Goal: Use online tool/utility: Utilize a website feature to perform a specific function

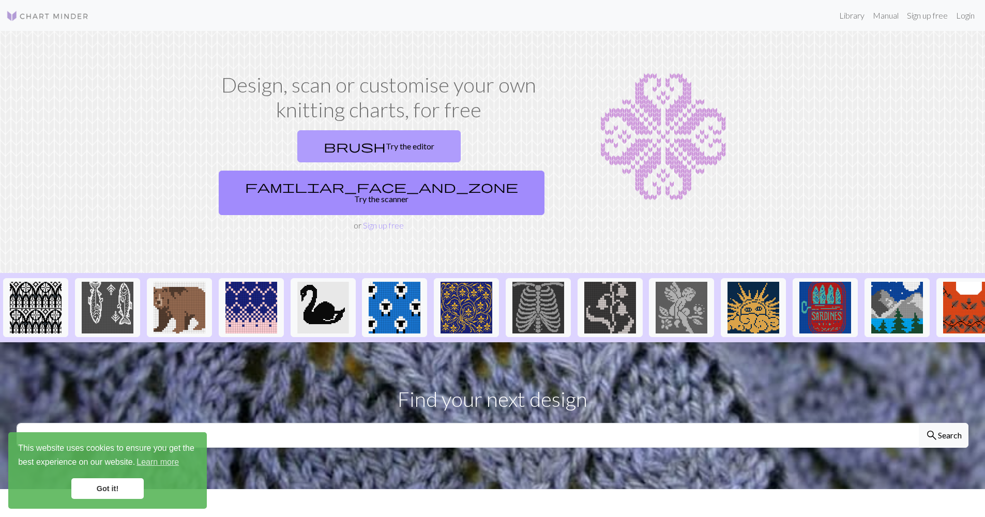
click at [314, 145] on link "brush Try the editor" at bounding box center [378, 146] width 163 height 32
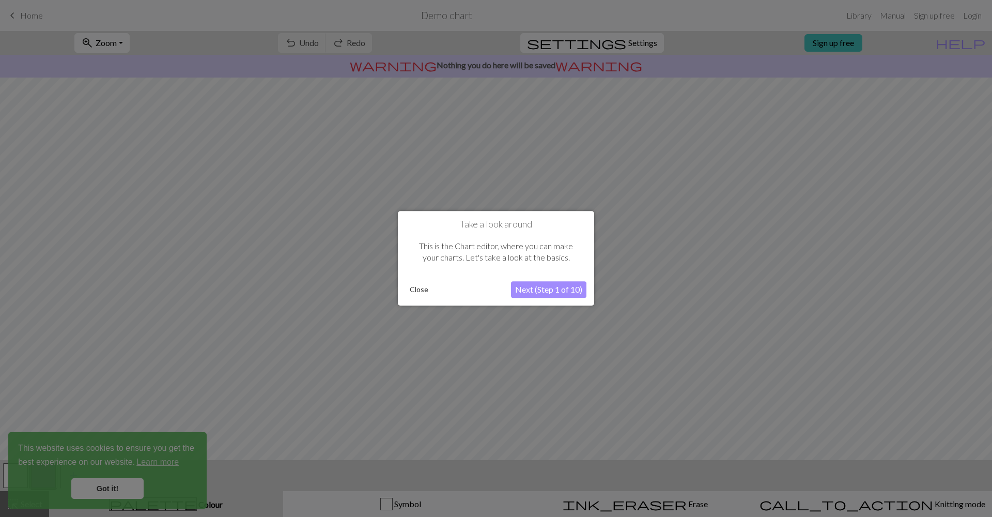
click at [526, 294] on button "Next (Step 1 of 10)" at bounding box center [548, 290] width 75 height 17
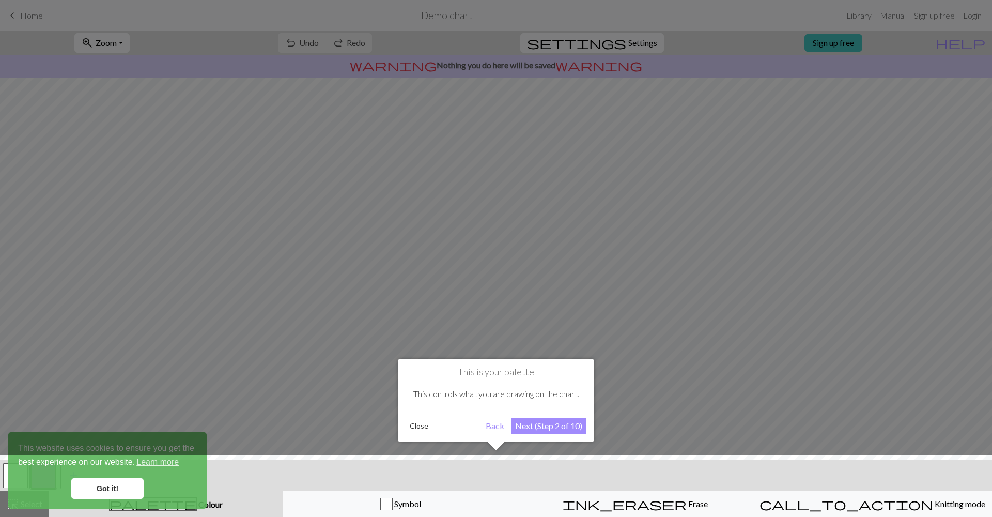
click at [534, 420] on button "Next (Step 2 of 10)" at bounding box center [548, 426] width 75 height 17
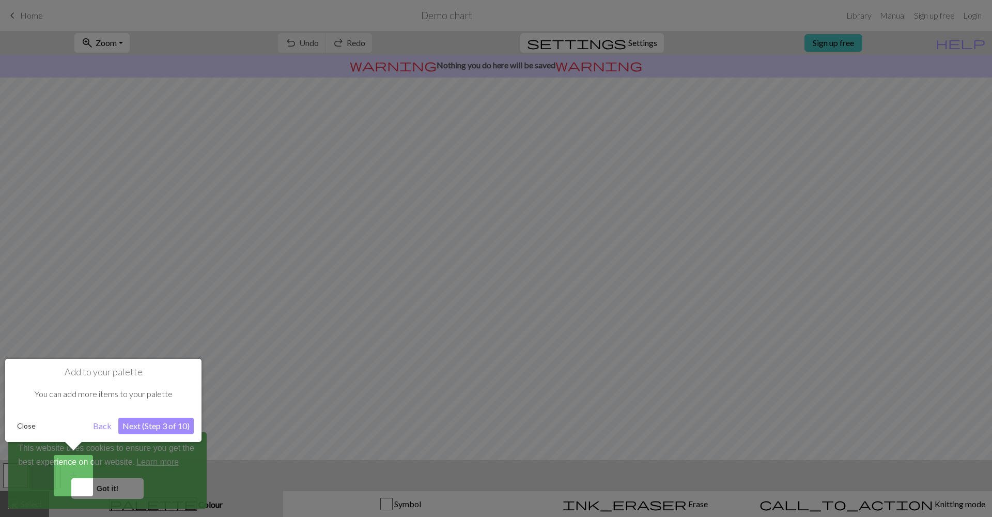
click at [173, 424] on button "Next (Step 3 of 10)" at bounding box center [155, 426] width 75 height 17
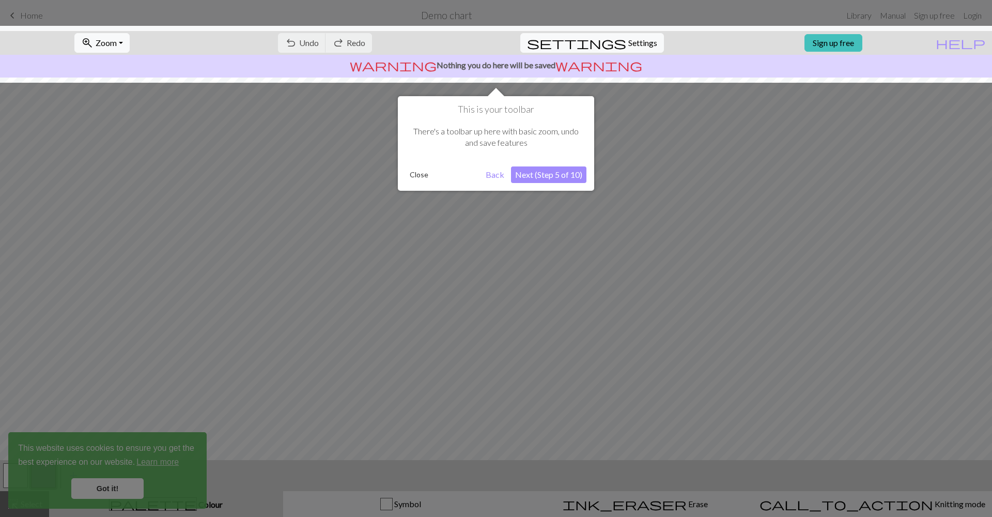
click at [563, 170] on button "Next (Step 5 of 10)" at bounding box center [548, 174] width 75 height 17
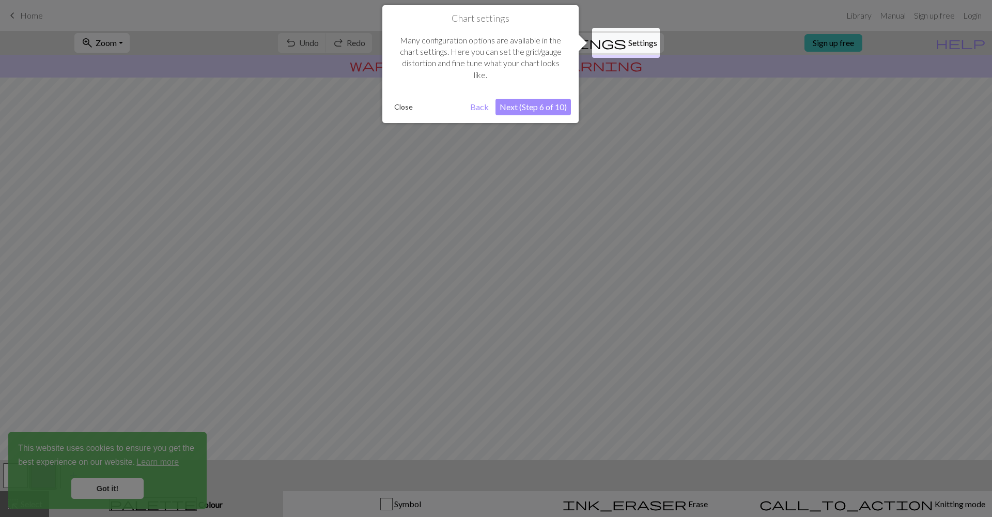
click at [535, 103] on button "Next (Step 6 of 10)" at bounding box center [533, 107] width 75 height 17
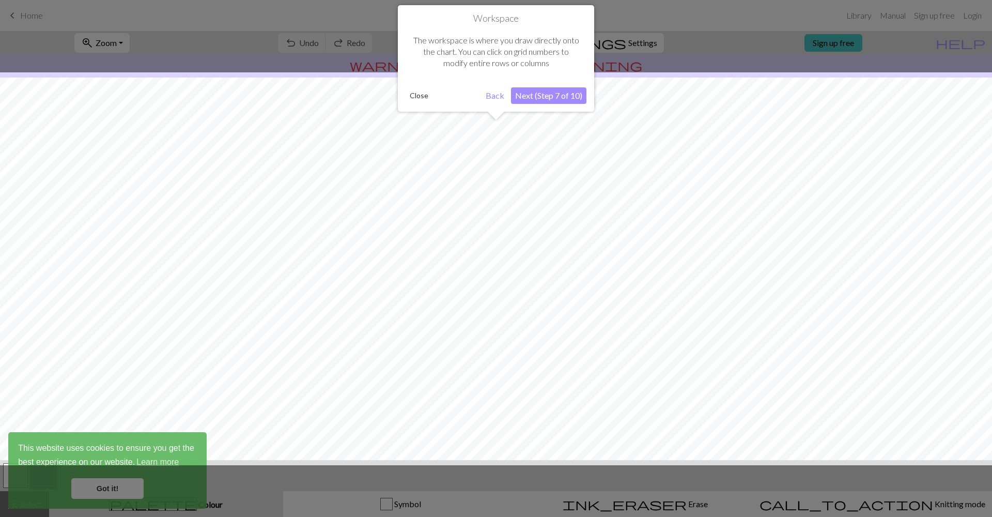
click at [547, 94] on button "Next (Step 7 of 10)" at bounding box center [548, 95] width 75 height 17
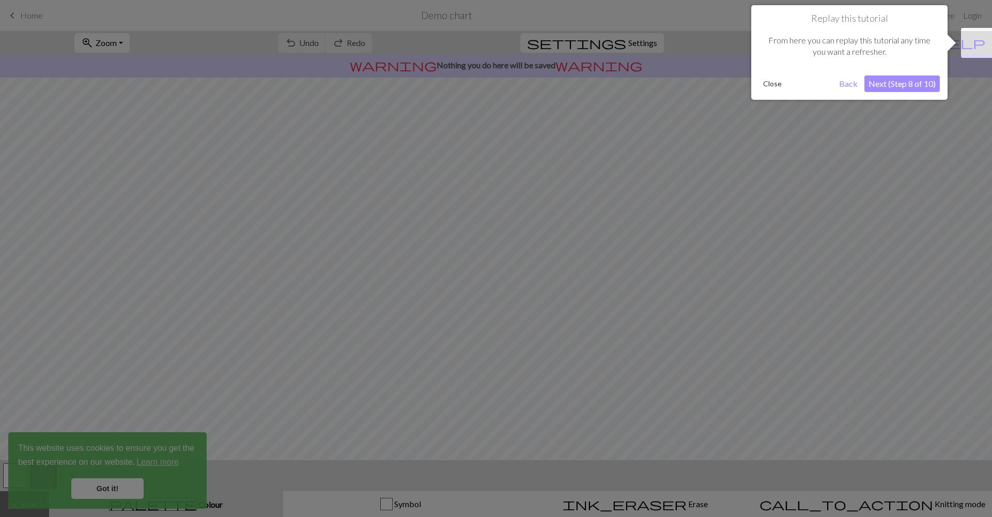
click at [905, 80] on button "Next (Step 8 of 10)" at bounding box center [902, 83] width 75 height 17
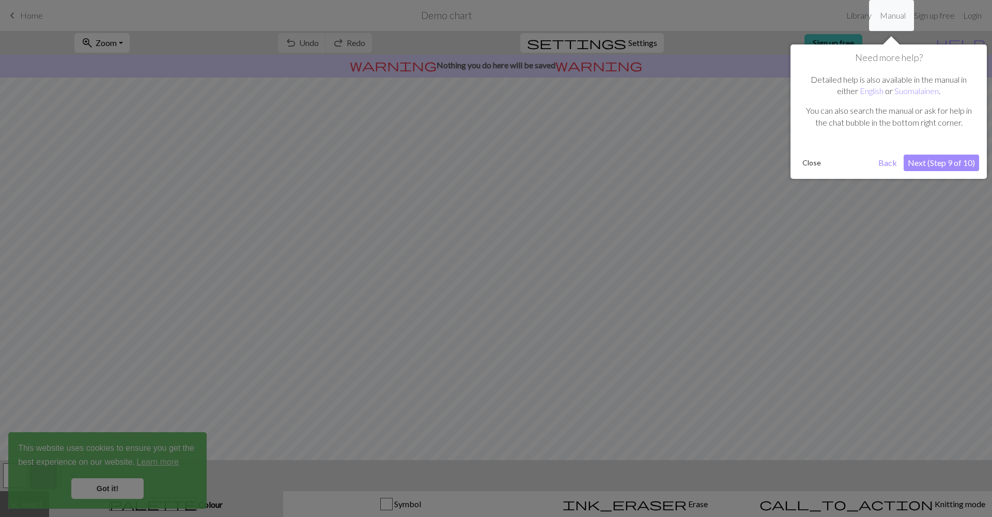
click at [936, 163] on button "Next (Step 9 of 10)" at bounding box center [941, 163] width 75 height 17
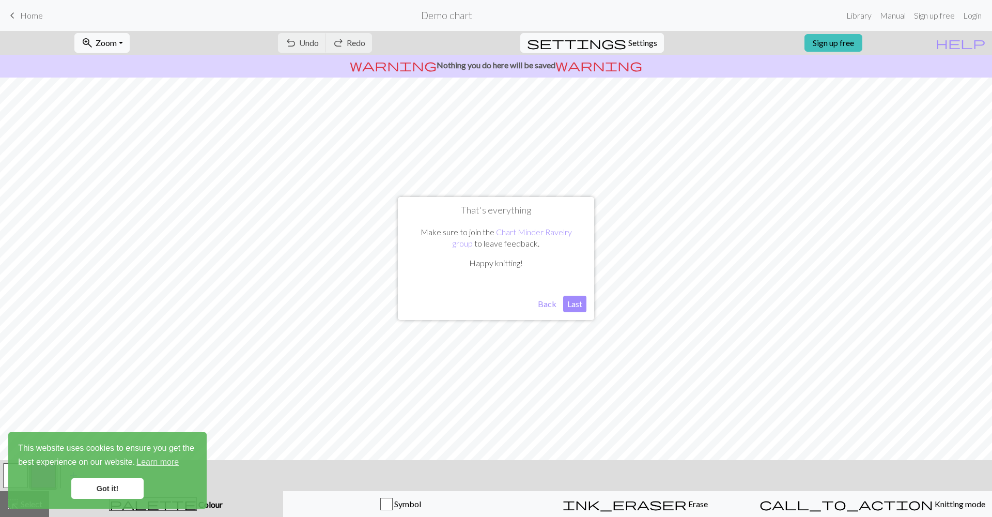
click at [574, 306] on button "Last" at bounding box center [574, 304] width 23 height 17
click at [100, 493] on link "Got it!" at bounding box center [107, 488] width 72 height 21
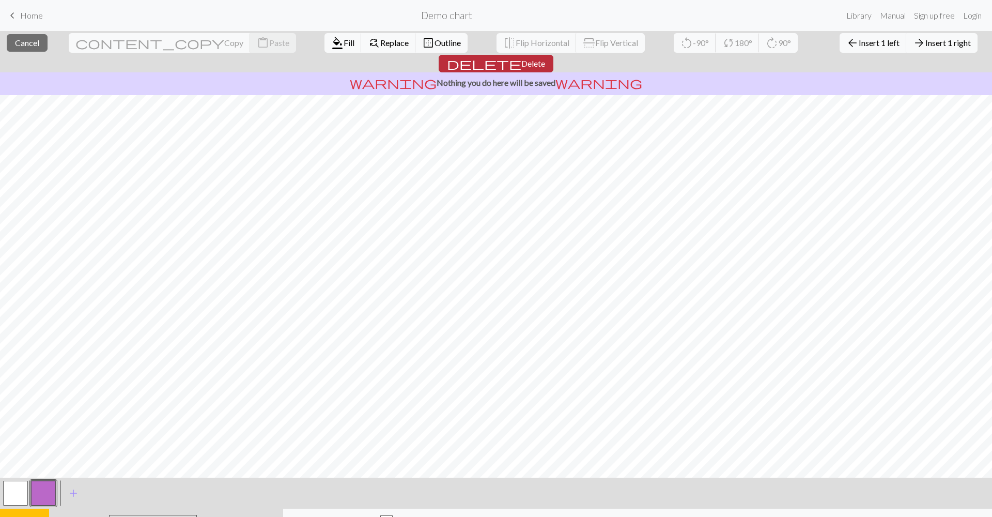
click at [521, 56] on span "delete" at bounding box center [484, 63] width 74 height 14
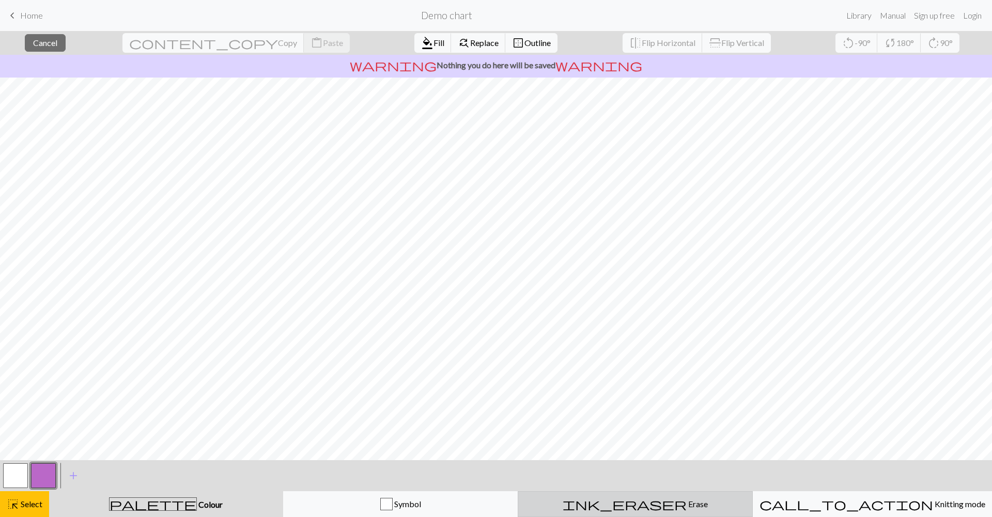
click at [655, 512] on button "ink_eraser Erase Erase" at bounding box center [635, 504] width 235 height 26
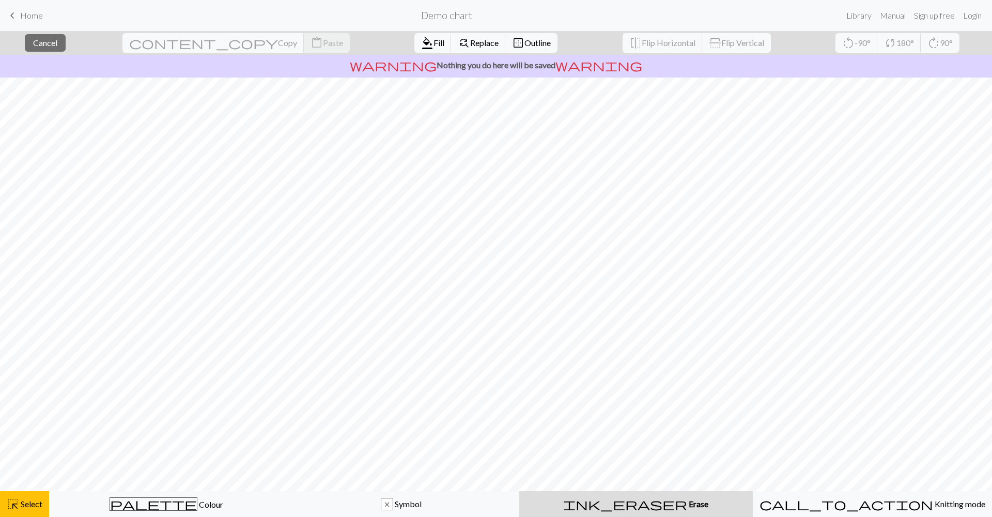
click at [656, 512] on button "ink_eraser Erase Erase" at bounding box center [636, 504] width 234 height 26
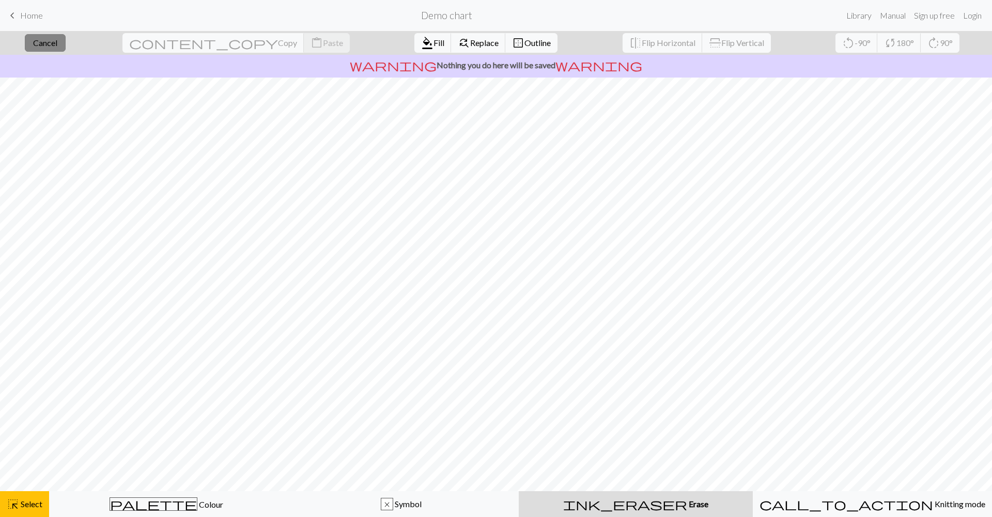
click at [57, 45] on span "Cancel" at bounding box center [45, 43] width 24 height 10
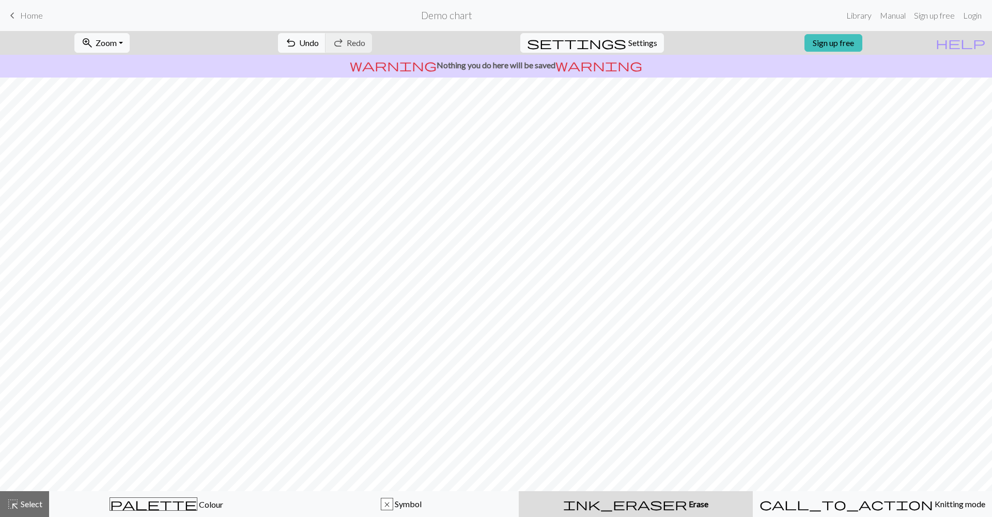
click at [9, 11] on span "keyboard_arrow_left" at bounding box center [12, 15] width 12 height 14
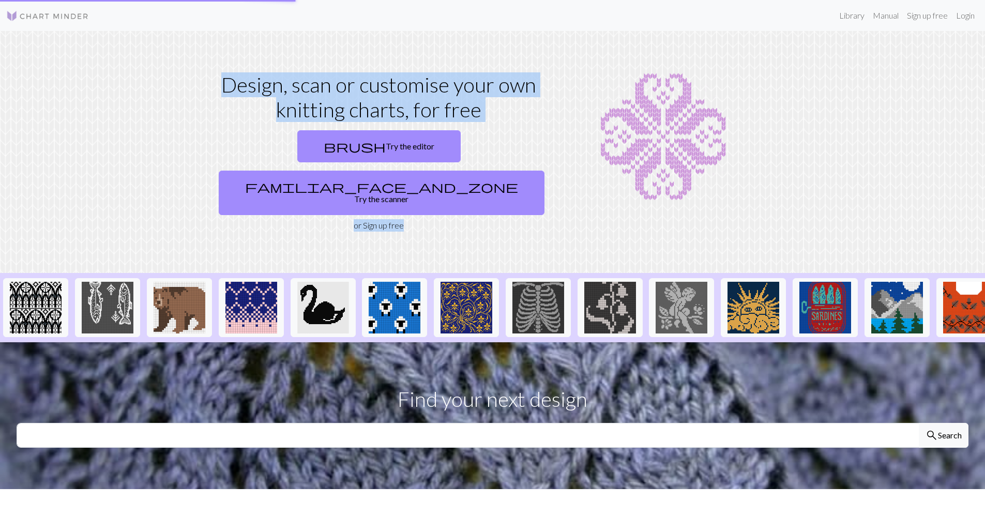
drag, startPoint x: 170, startPoint y: 149, endPoint x: 296, endPoint y: 235, distance: 152.7
click at [219, 192] on section "Design, scan or customise your own knitting charts, for free brush Try the edit…" at bounding box center [492, 152] width 985 height 242
click at [364, 215] on section "Design, scan or customise your own knitting charts, for free brush Try the edit…" at bounding box center [492, 152] width 985 height 242
